Goal: Complete application form: Complete application form

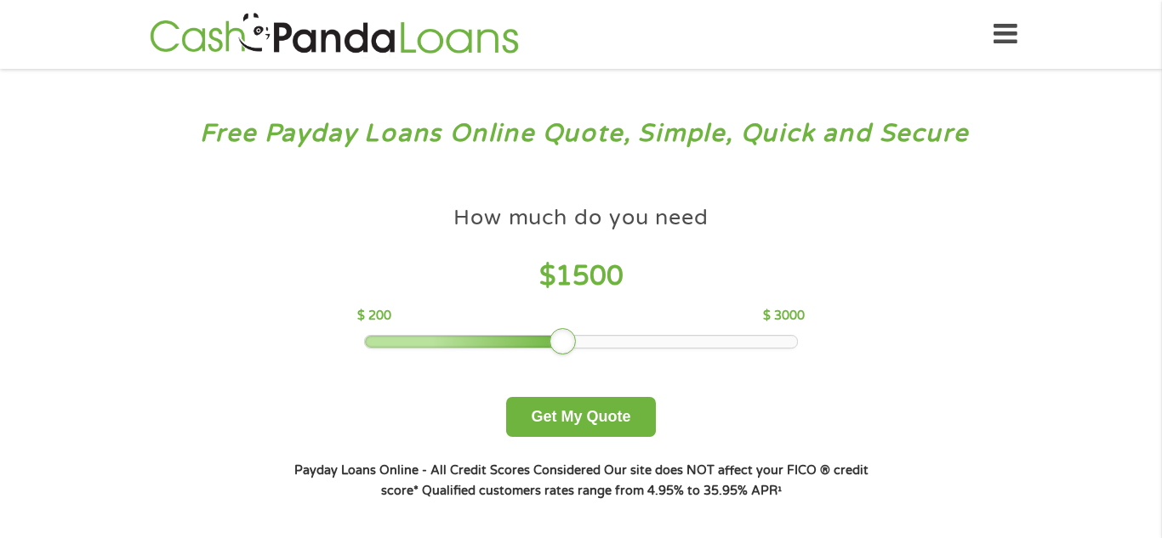
drag, startPoint x: 494, startPoint y: 340, endPoint x: 576, endPoint y: 355, distance: 82.9
click at [576, 355] on div "How much do you need $ 1500 $ 200 $ 3000 Get My Quote" at bounding box center [580, 317] width 595 height 240
click at [583, 406] on button "Get My Quote" at bounding box center [580, 417] width 149 height 40
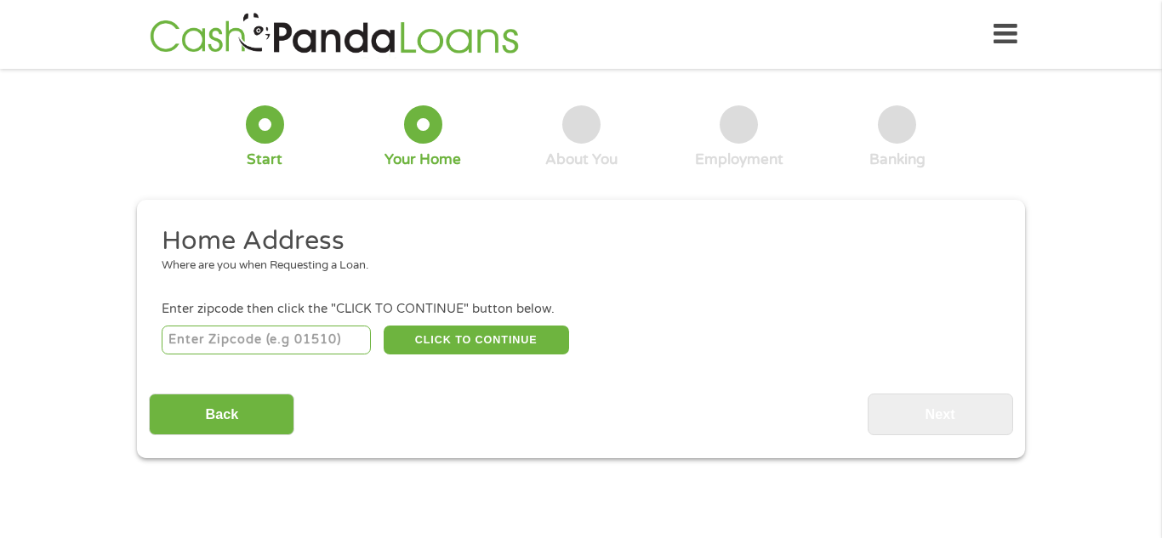
click at [207, 337] on input "number" at bounding box center [267, 340] width 210 height 29
type input "32806"
select select "[US_STATE]"
click at [468, 345] on button "CLICK TO CONTINUE" at bounding box center [476, 340] width 185 height 29
type input "32806"
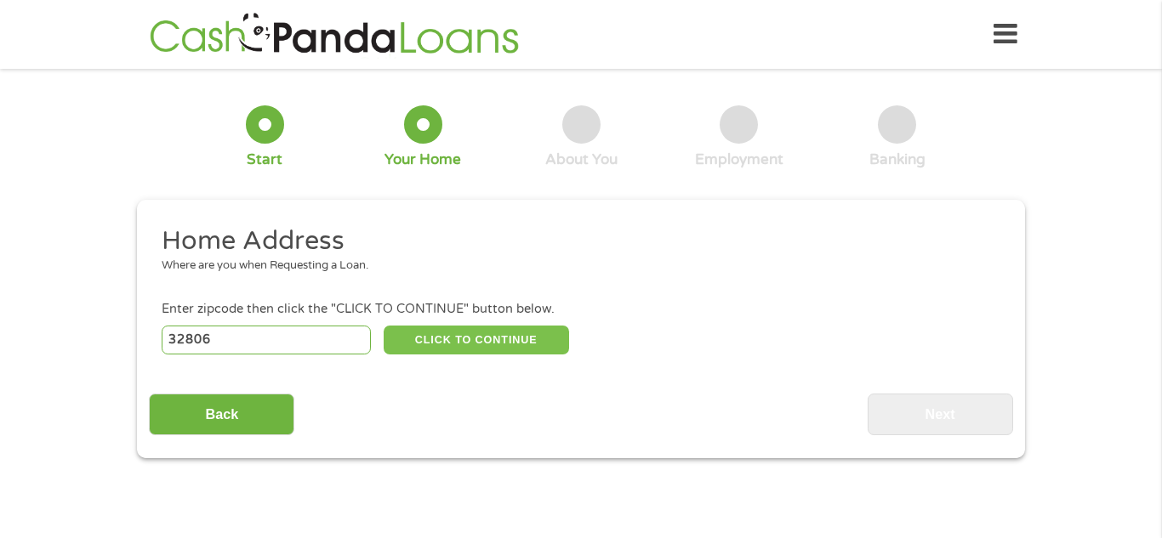
type input "Orlando"
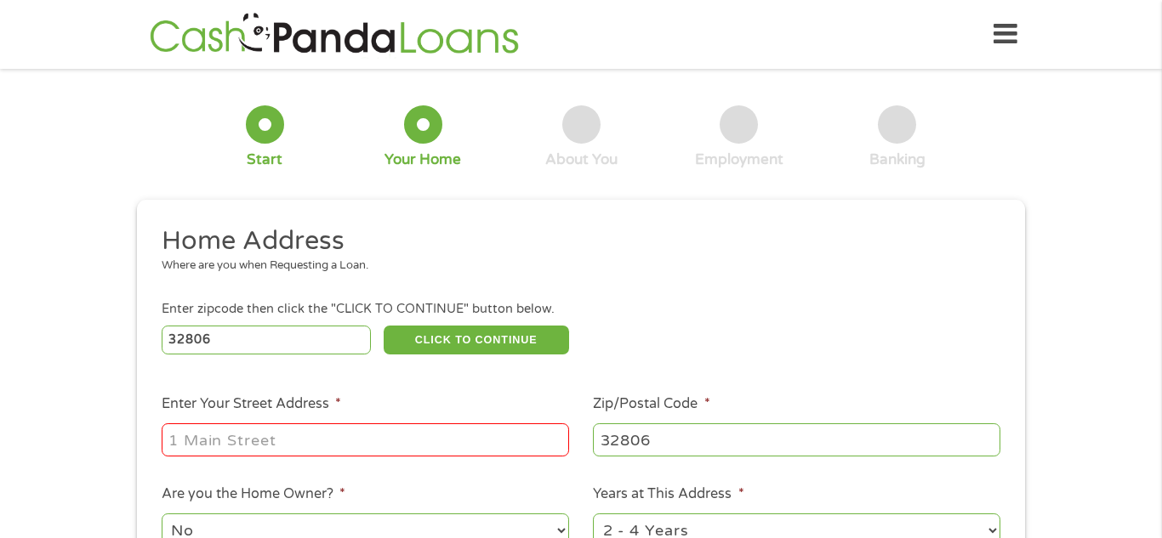
click at [236, 451] on input "Enter Your Street Address *" at bounding box center [365, 440] width 407 height 32
type input "[STREET_ADDRESS]"
click at [78, 347] on div "1 Start 2 Your Home 3 About You 4 Employment 5 Banking 6 This field is hidden w…" at bounding box center [581, 423] width 1162 height 685
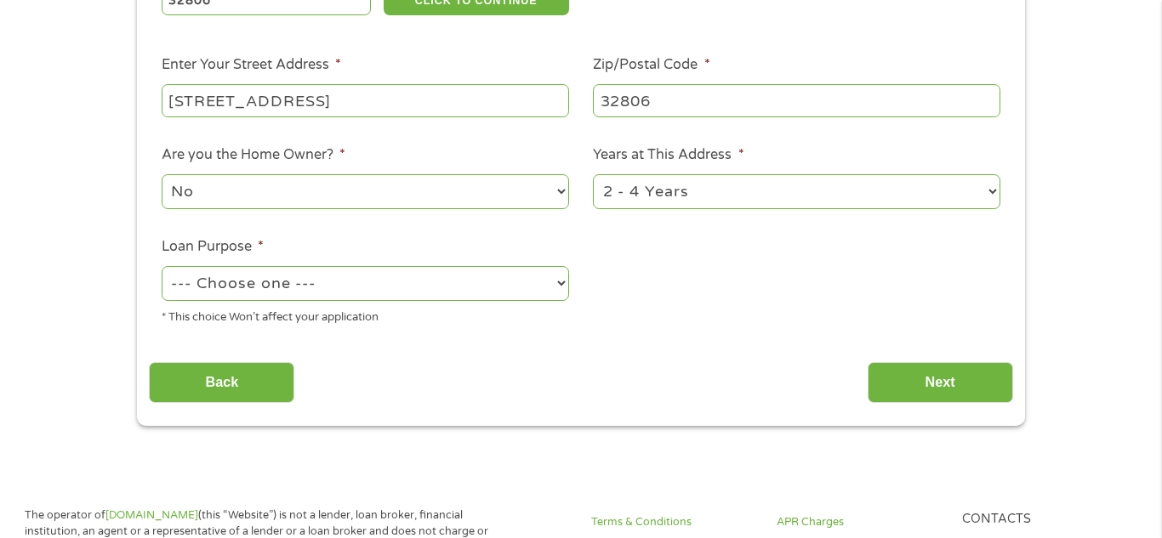
scroll to position [340, 0]
click at [479, 271] on select "--- Choose one --- Pay Bills Debt Consolidation Home Improvement Major Purchase…" at bounding box center [365, 282] width 407 height 35
select select "paybills"
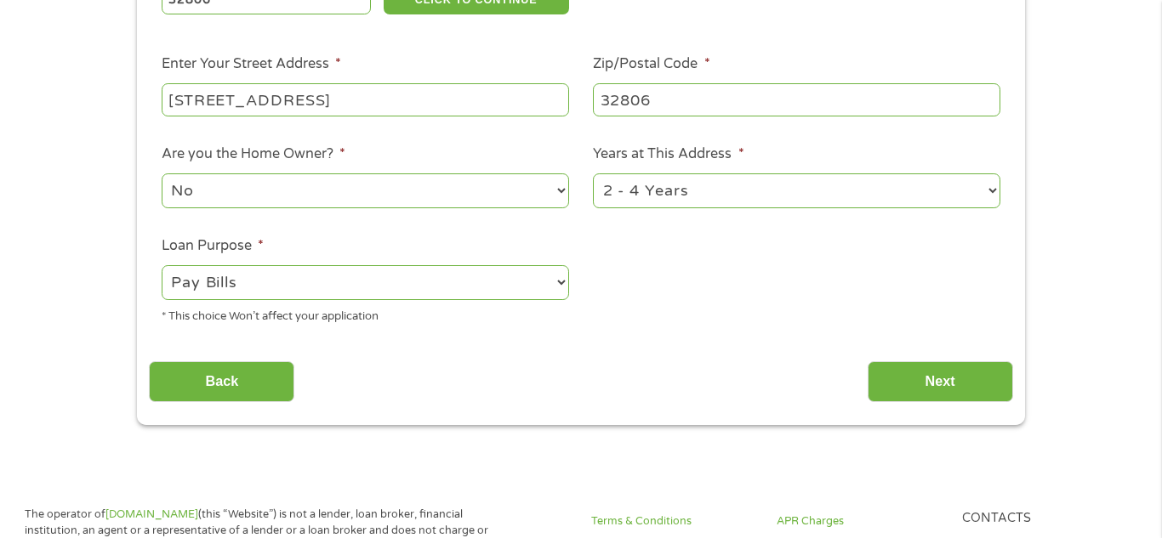
click at [162, 267] on select "--- Choose one --- Pay Bills Debt Consolidation Home Improvement Major Purchase…" at bounding box center [365, 282] width 407 height 35
click at [955, 374] on input "Next" at bounding box center [939, 382] width 145 height 42
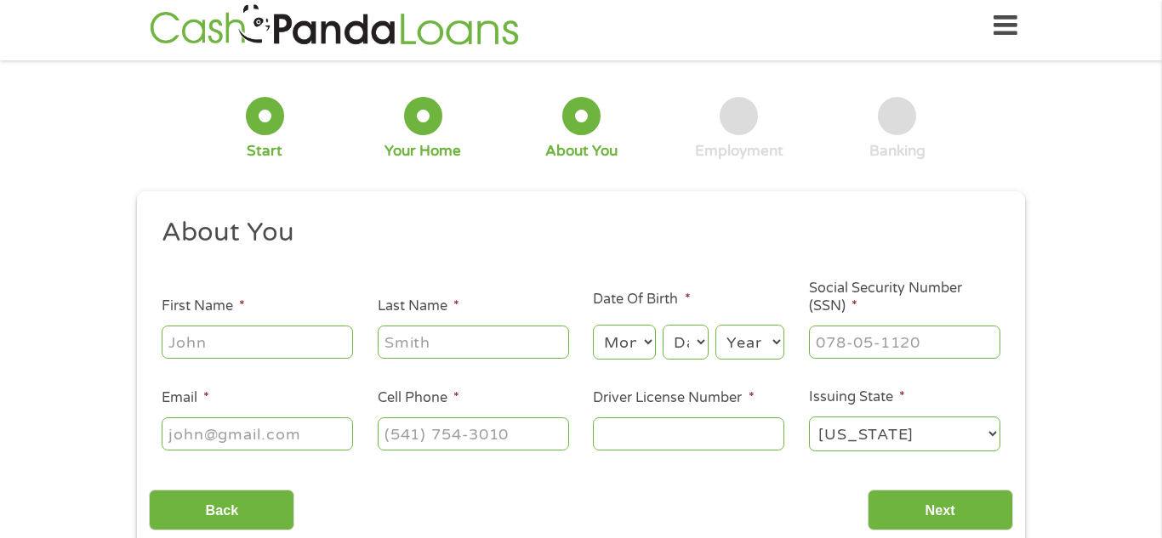
scroll to position [0, 0]
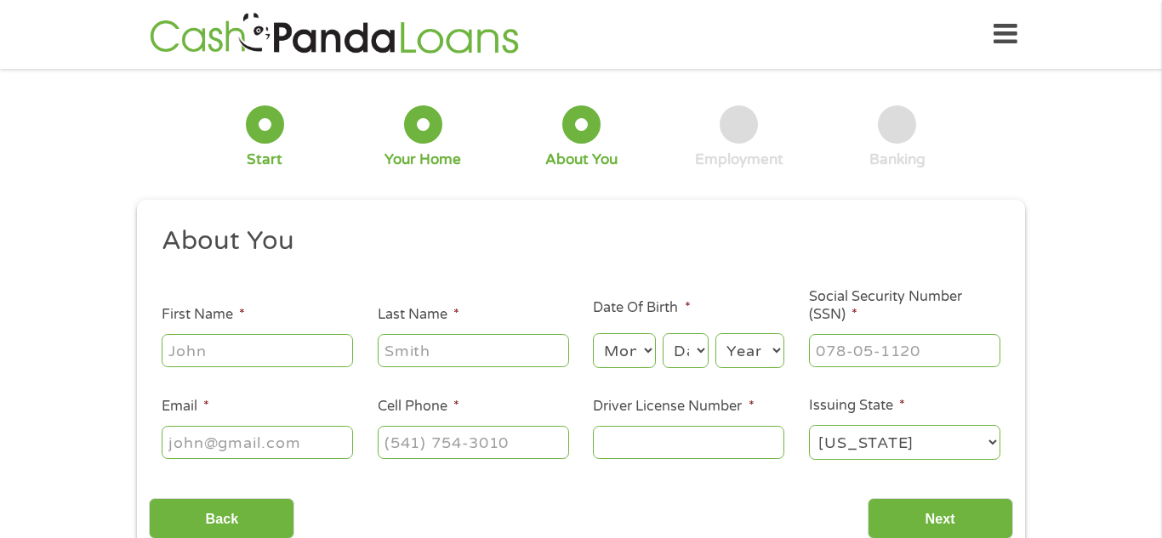
click at [310, 355] on input "First Name *" at bounding box center [257, 350] width 191 height 32
type input "[PERSON_NAME]"
type input "[EMAIL_ADDRESS][DOMAIN_NAME]"
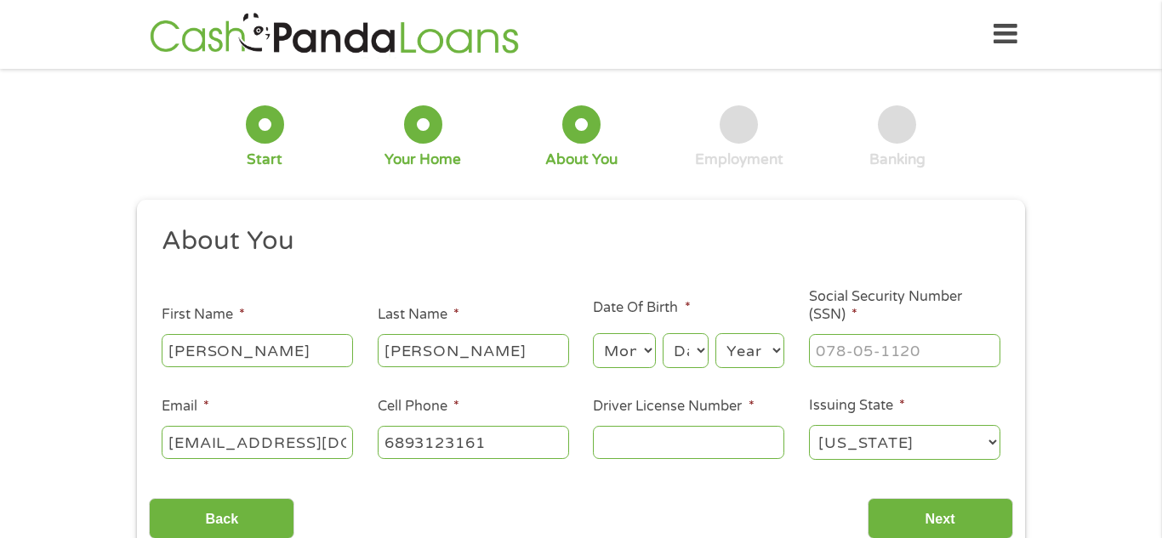
type input "[PHONE_NUMBER]"
click at [623, 359] on select "Month 1 2 3 4 5 6 7 8 9 10 11 12" at bounding box center [624, 350] width 62 height 35
click at [543, 211] on div "This field is hidden when viewing the form gclid Cj0KCQjwl5jHBhDHARIsAB0YqjzGOV…" at bounding box center [581, 381] width 888 height 363
click at [620, 350] on select "Month 1 2 3 4 5 6 7 8 9 10 11 12" at bounding box center [624, 350] width 62 height 35
select select "1"
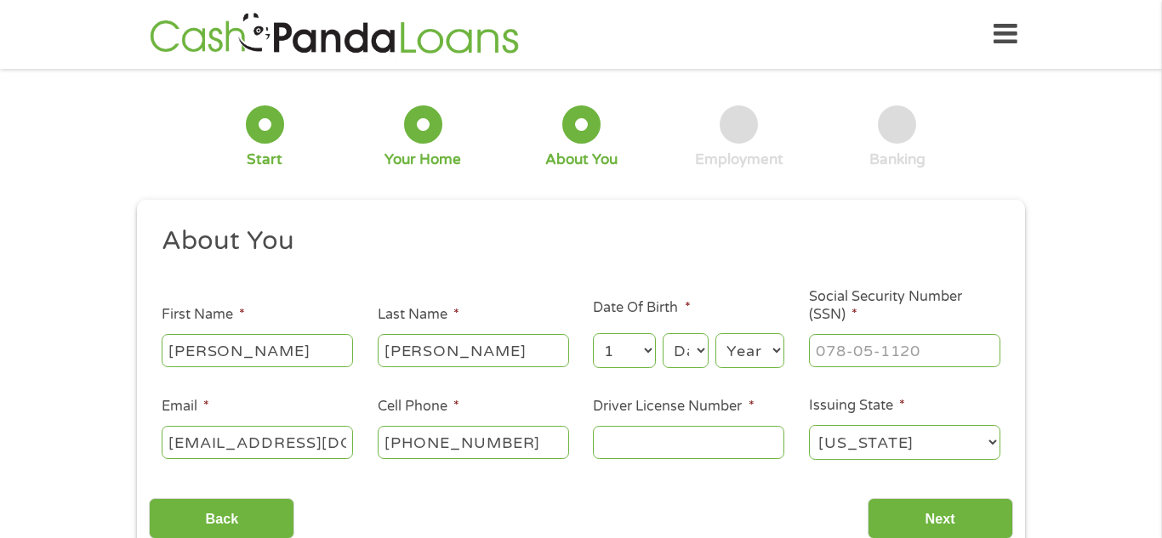
click at [593, 333] on select "Month 1 2 3 4 5 6 7 8 9 10 11 12" at bounding box center [624, 350] width 62 height 35
click at [685, 342] on select "Day 1 2 3 4 5 6 7 8 9 10 11 12 13 14 15 16 17 18 19 20 21 22 23 24 25 26 27 28 …" at bounding box center [685, 350] width 46 height 35
select select "30"
click at [662, 333] on select "Day 1 2 3 4 5 6 7 8 9 10 11 12 13 14 15 16 17 18 19 20 21 22 23 24 25 26 27 28 …" at bounding box center [685, 350] width 46 height 35
